Goal: Transaction & Acquisition: Book appointment/travel/reservation

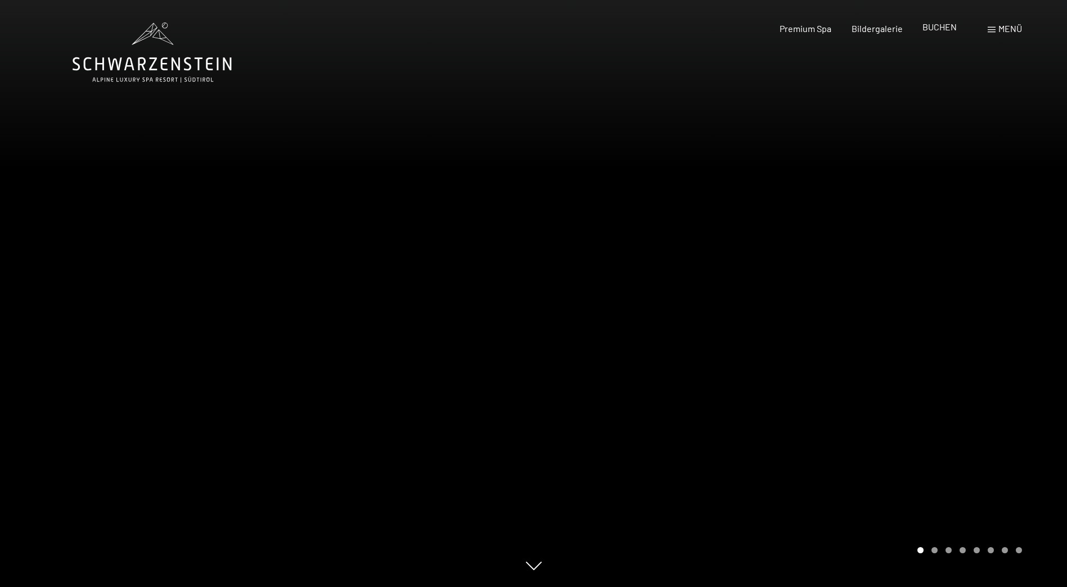
click at [933, 29] on span "BUCHEN" at bounding box center [939, 26] width 34 height 11
click at [814, 28] on span "Premium Spa" at bounding box center [805, 26] width 52 height 11
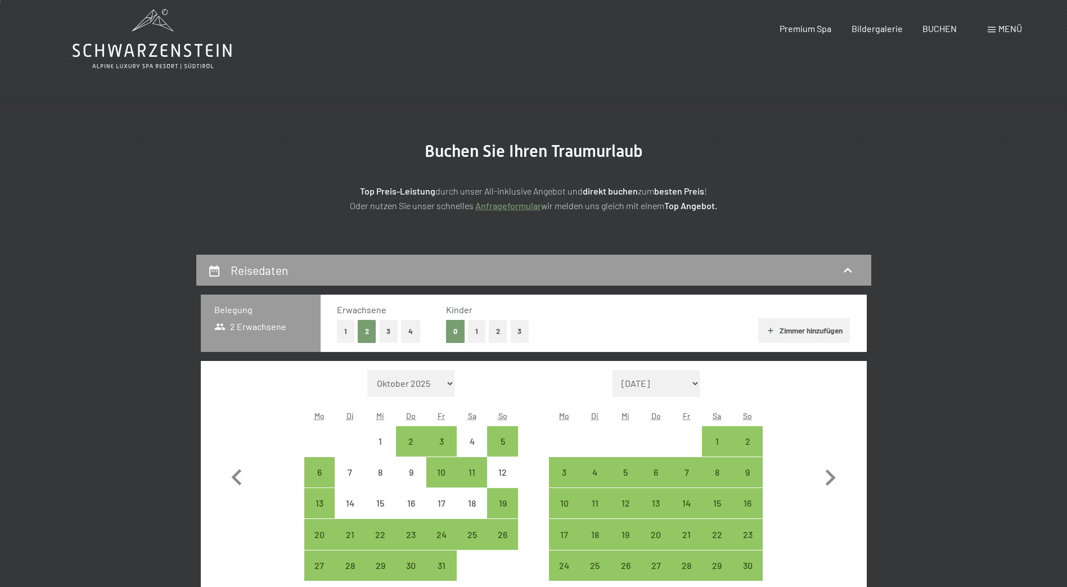
scroll to position [56, 0]
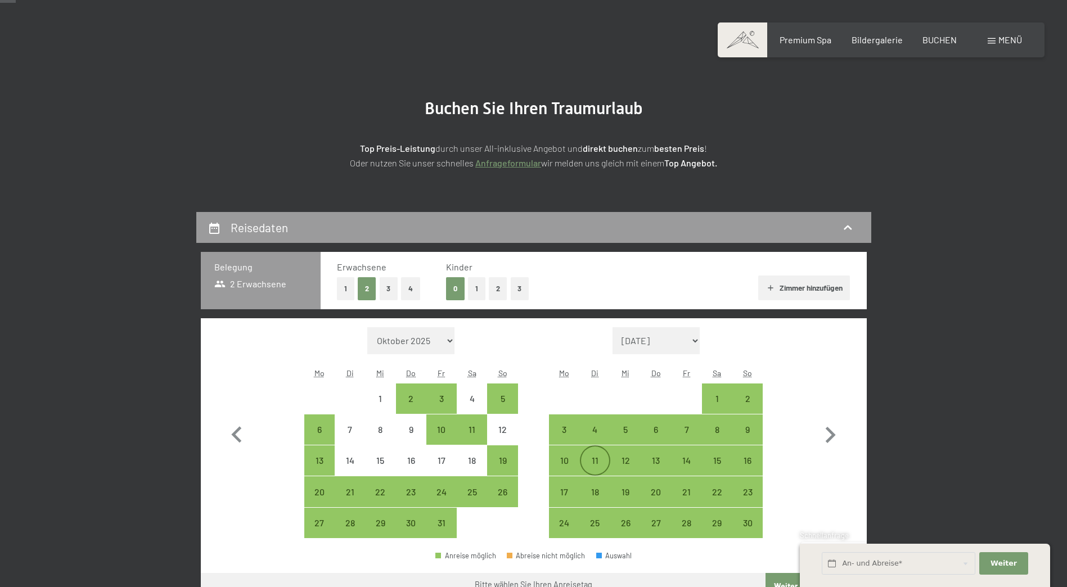
click at [583, 456] on div "11" at bounding box center [595, 461] width 28 height 28
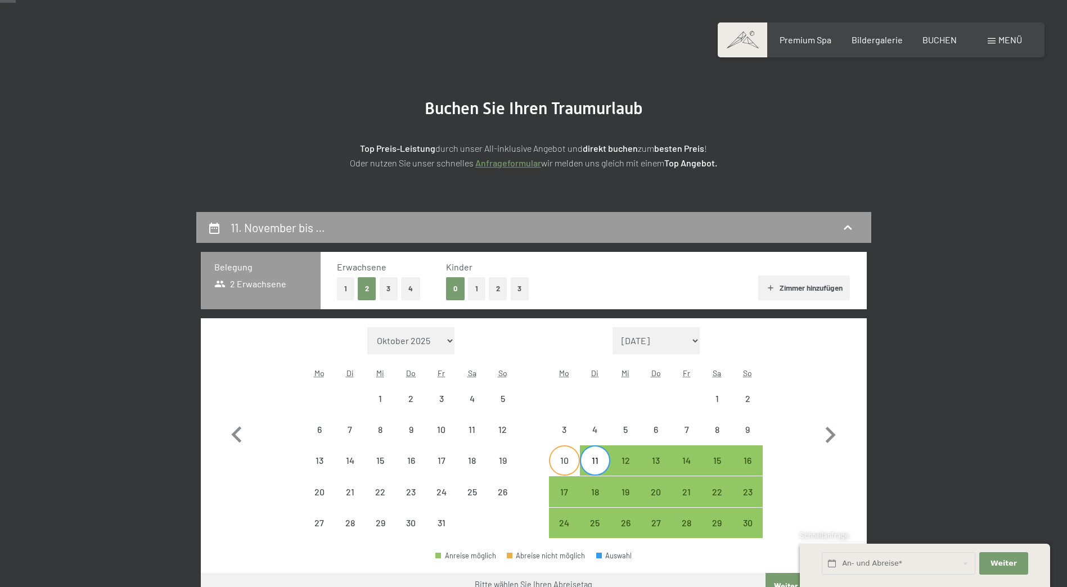
click at [559, 466] on div "10" at bounding box center [564, 470] width 28 height 28
click at [668, 457] on div "13" at bounding box center [656, 470] width 28 height 28
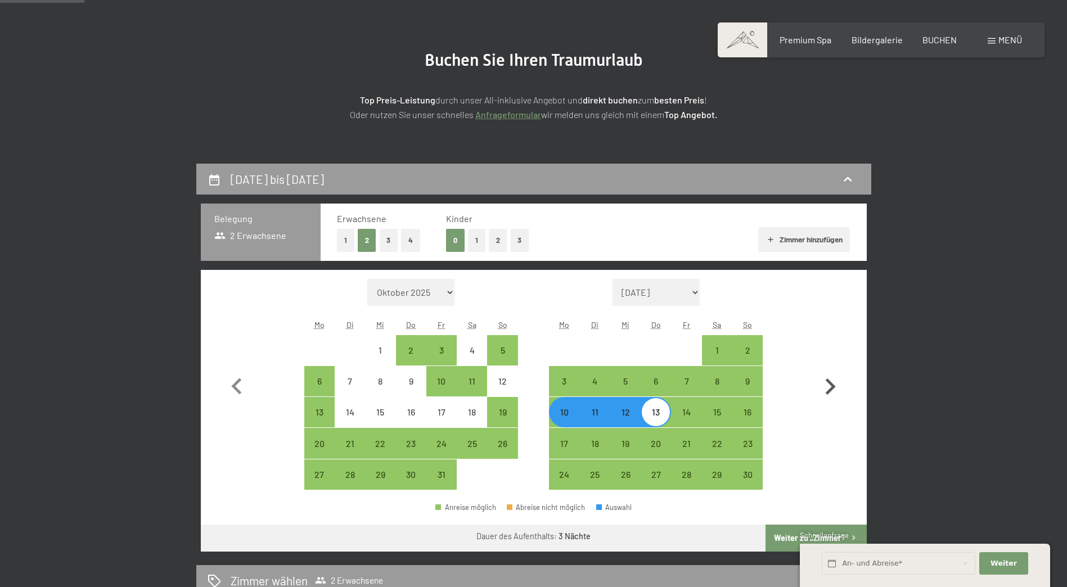
scroll to position [225, 0]
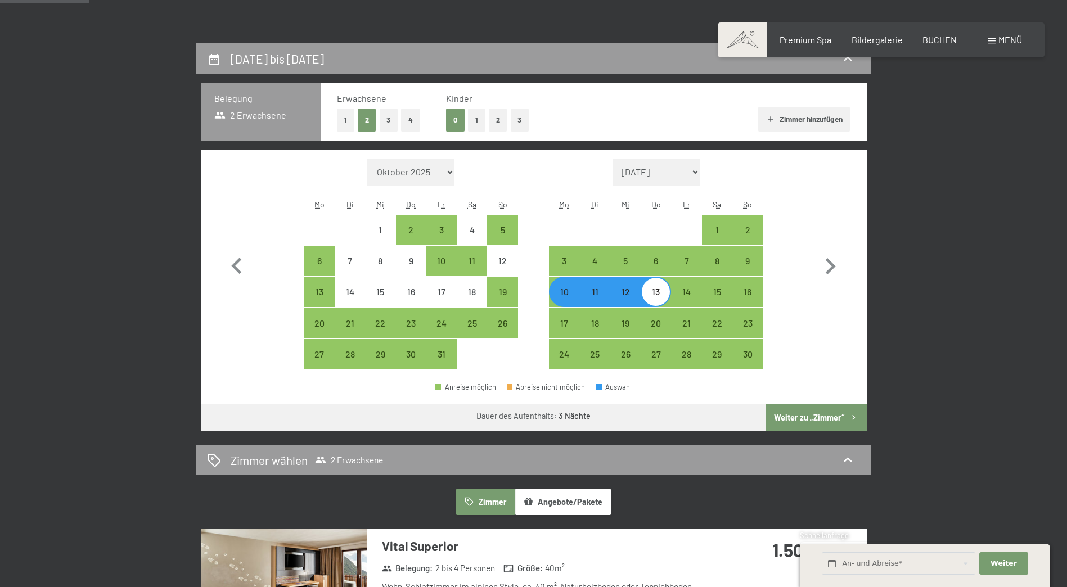
click at [800, 414] on button "Weiter zu „Zimmer“" at bounding box center [815, 417] width 101 height 27
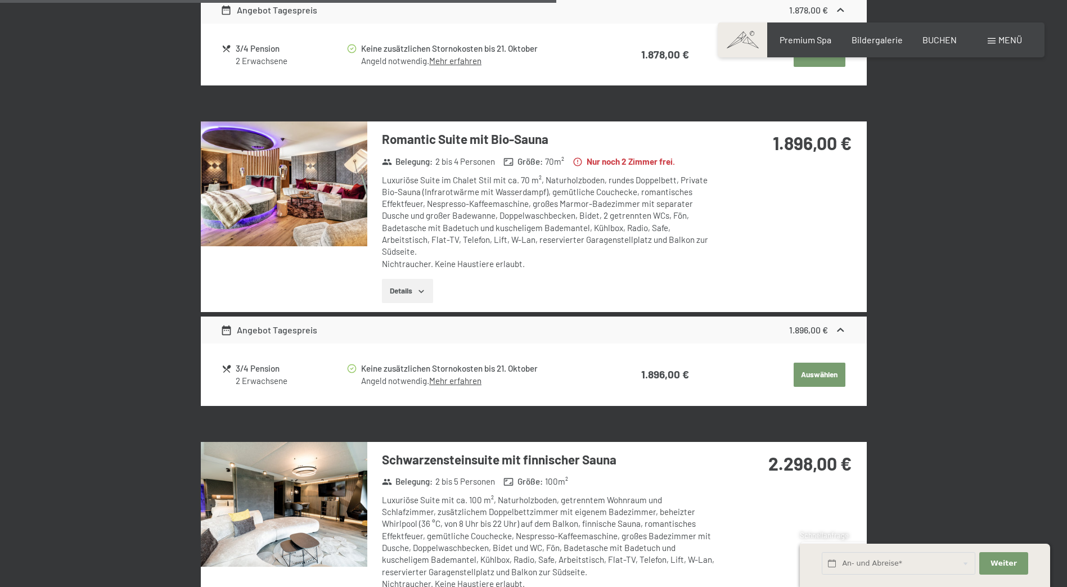
scroll to position [1224, 0]
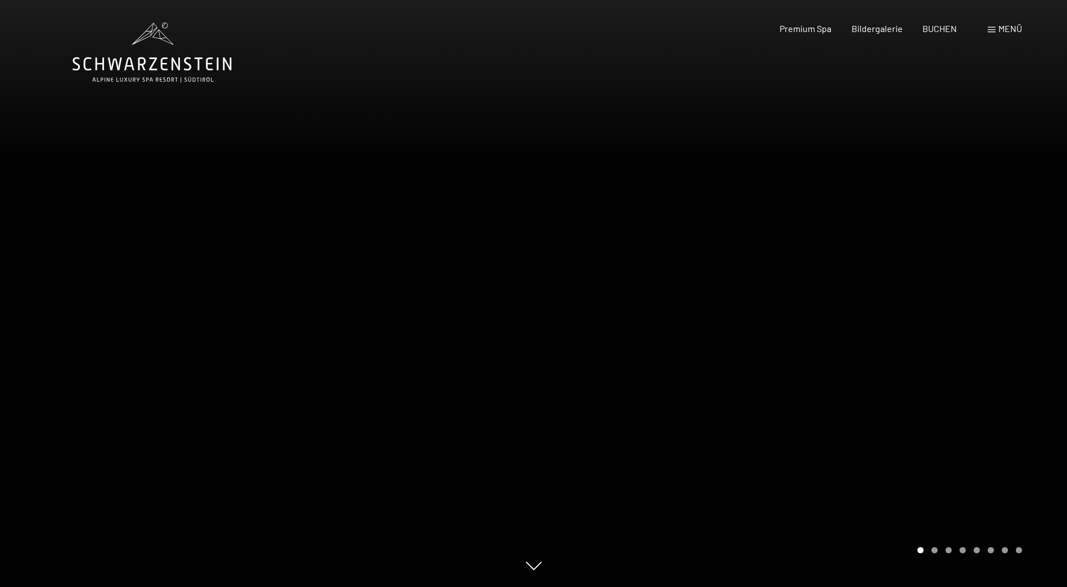
click at [997, 31] on div "Menü" at bounding box center [1004, 28] width 34 height 12
